Goal: Task Accomplishment & Management: Use online tool/utility

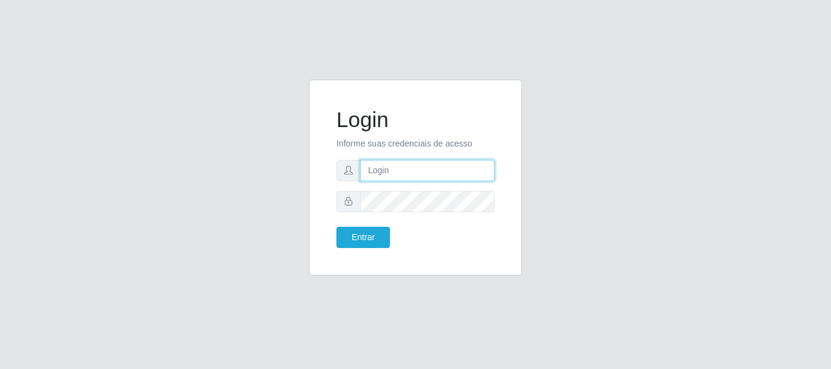
click at [392, 171] on input "text" at bounding box center [427, 170] width 134 height 21
type input "Ubiratan@confglacer"
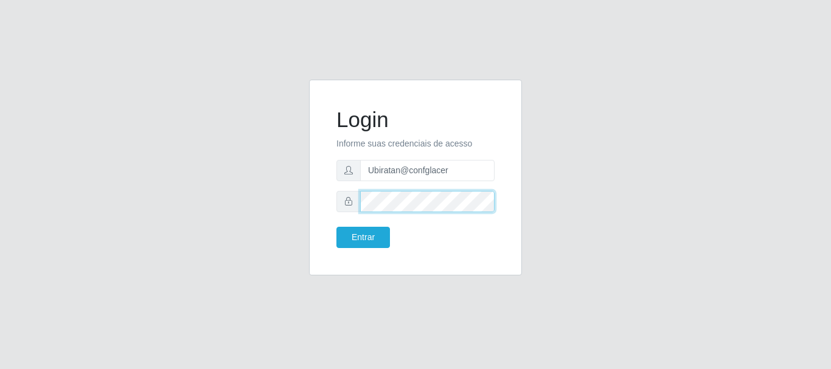
click at [336, 227] on button "Entrar" at bounding box center [363, 237] width 54 height 21
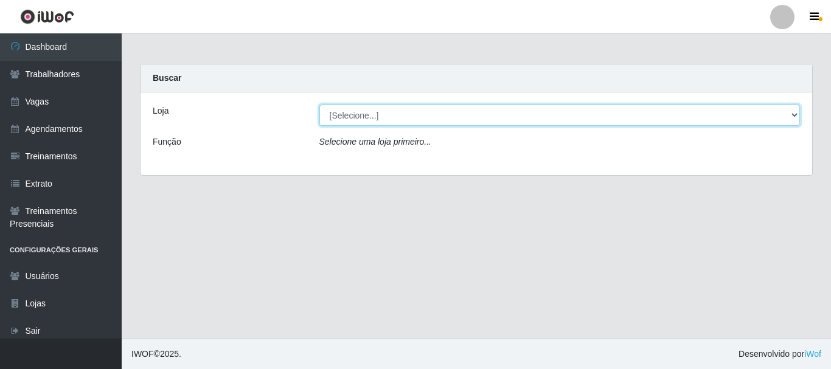
click at [789, 120] on select "[Selecione...] Glace Real Confeitaria" at bounding box center [559, 115] width 481 height 21
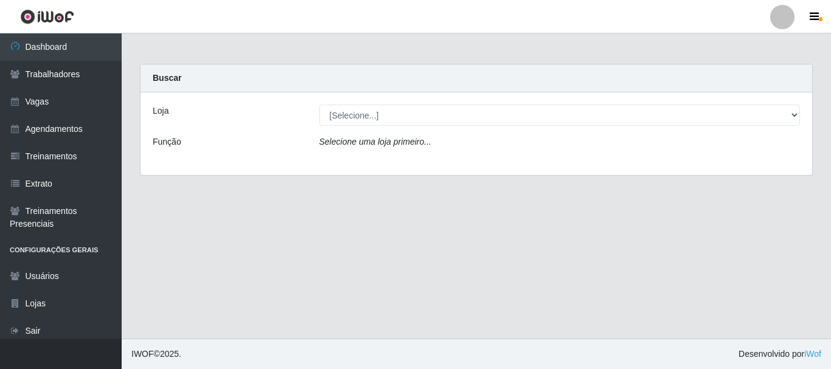
click at [753, 167] on div "Loja [Selecione...] Glace Real Confeitaria Função Selecione uma loja primeiro..." at bounding box center [475, 133] width 671 height 83
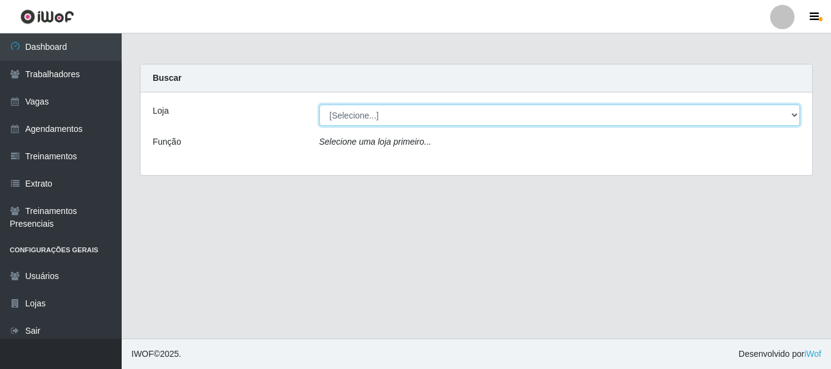
click at [791, 113] on select "[Selecione...] Glace Real Confeitaria" at bounding box center [559, 115] width 481 height 21
select select "445"
click at [319, 105] on select "[Selecione...] Glace Real Confeitaria" at bounding box center [559, 115] width 481 height 21
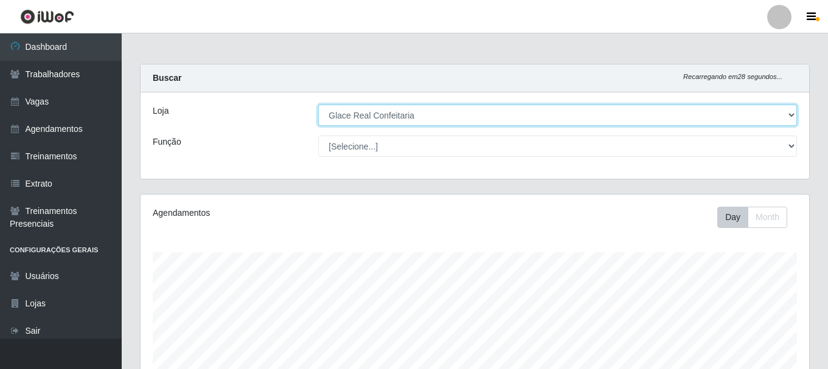
scroll to position [276, 0]
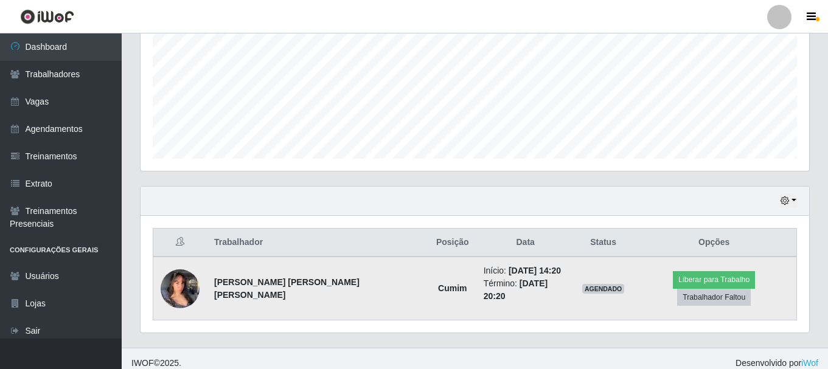
drag, startPoint x: 182, startPoint y: 274, endPoint x: 170, endPoint y: 280, distance: 14.1
click at [170, 280] on img at bounding box center [180, 289] width 39 height 52
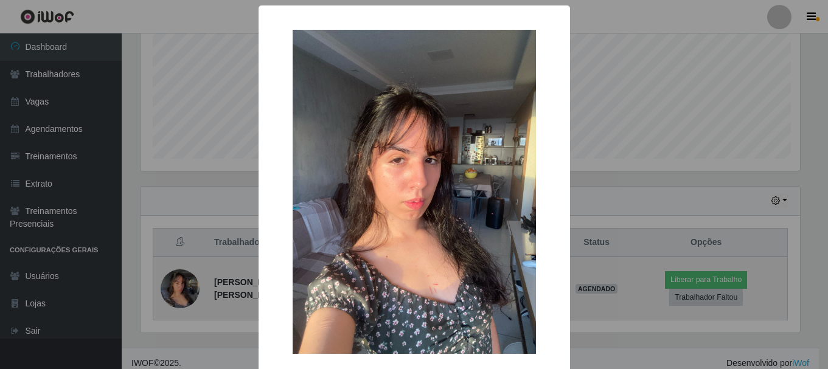
scroll to position [252, 662]
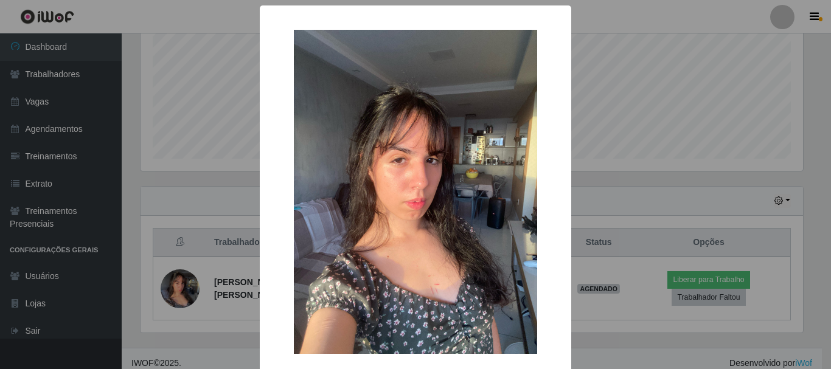
click at [145, 213] on div "× OK Cancel" at bounding box center [415, 184] width 831 height 369
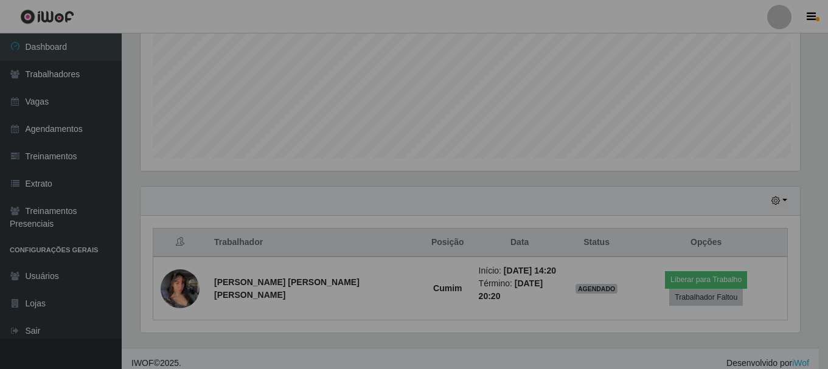
scroll to position [252, 668]
